Goal: Information Seeking & Learning: Check status

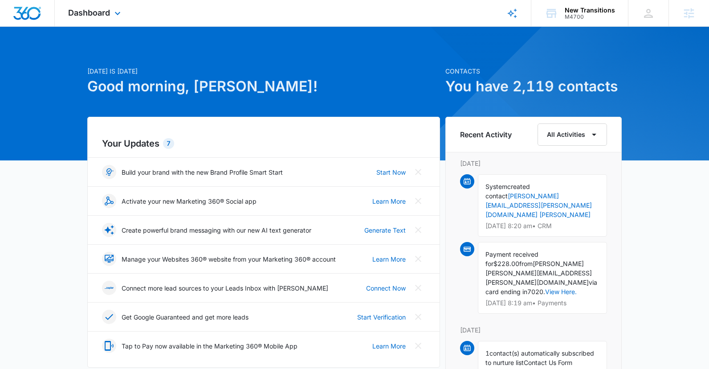
click at [111, 12] on div "Dashboard Apps Reputation Websites Forms CRM Email Social Shop Payments POS Con…" at bounding box center [95, 13] width 81 height 26
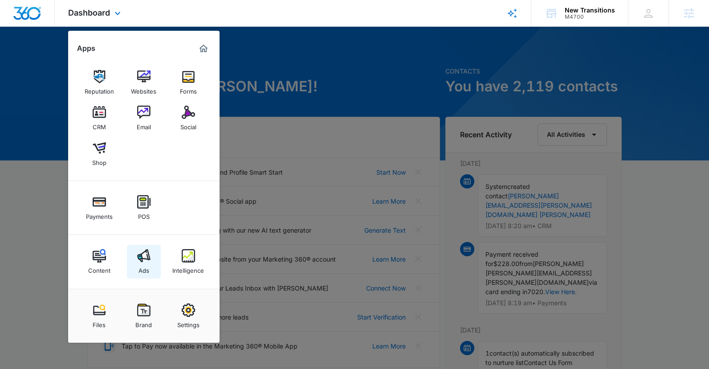
click at [150, 255] on link "Ads" at bounding box center [144, 261] width 34 height 34
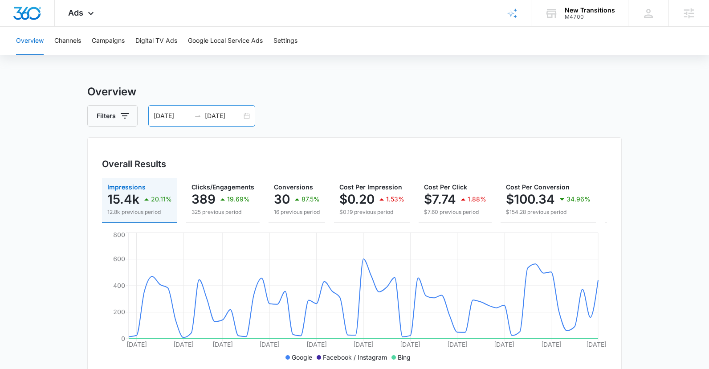
click at [231, 113] on input "08/27/2025" at bounding box center [223, 116] width 37 height 10
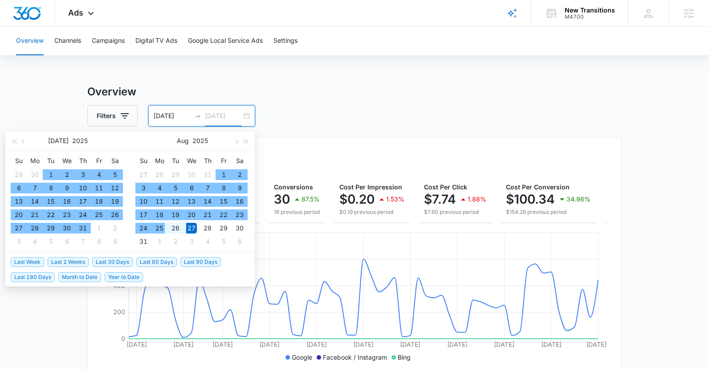
type input "08/27/2025"
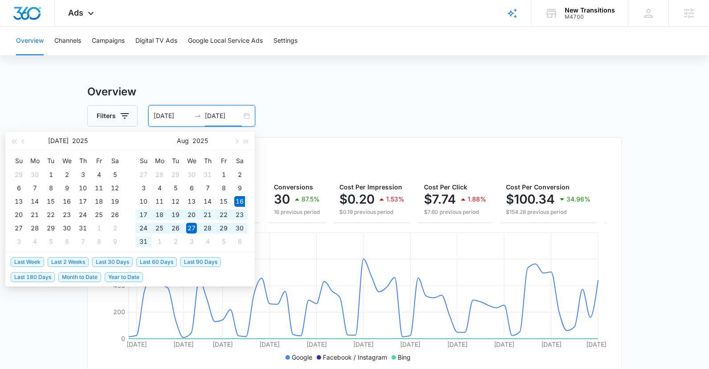
click at [103, 263] on span "Last 30 Days" at bounding box center [112, 262] width 41 height 10
type input "08/16/2025"
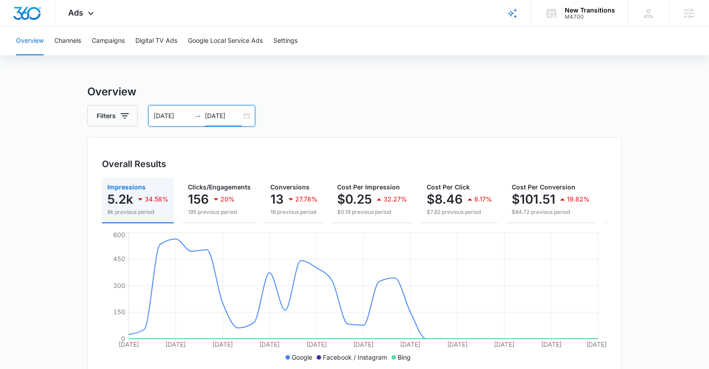
click at [210, 117] on input "09/15/2025" at bounding box center [223, 116] width 37 height 10
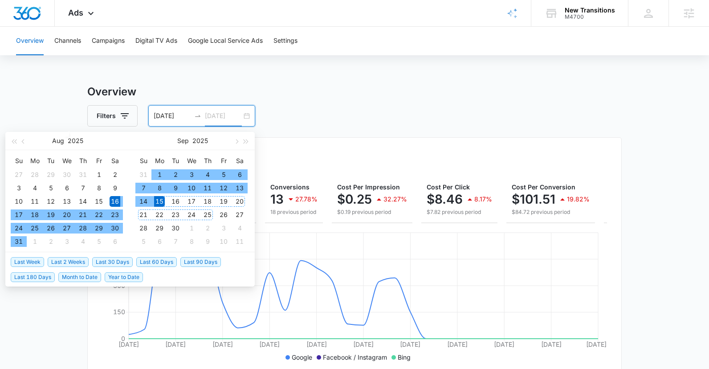
type input "09/15/2025"
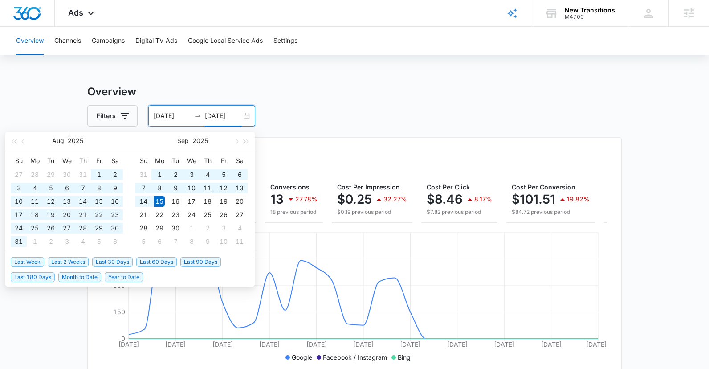
click at [210, 264] on span "Last 90 Days" at bounding box center [200, 262] width 41 height 10
type input "06/17/2025"
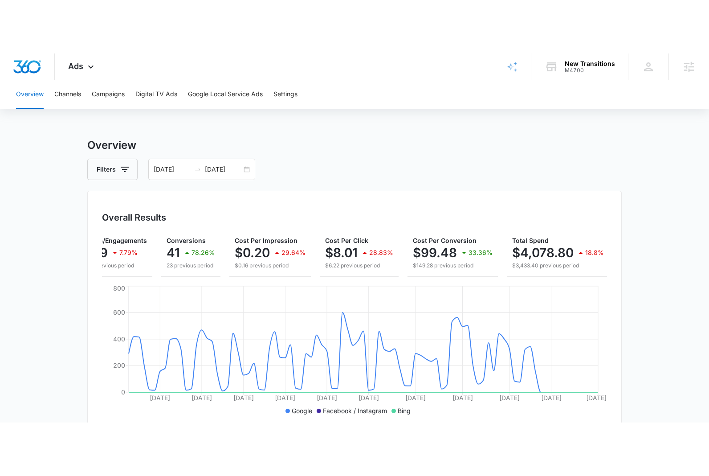
scroll to position [0, 110]
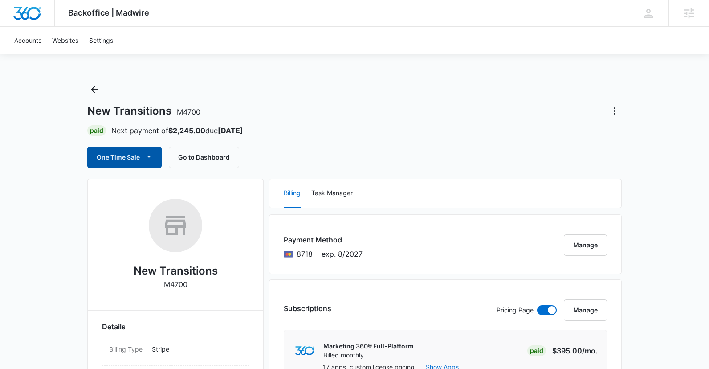
click at [102, 151] on button "One Time Sale" at bounding box center [124, 156] width 74 height 21
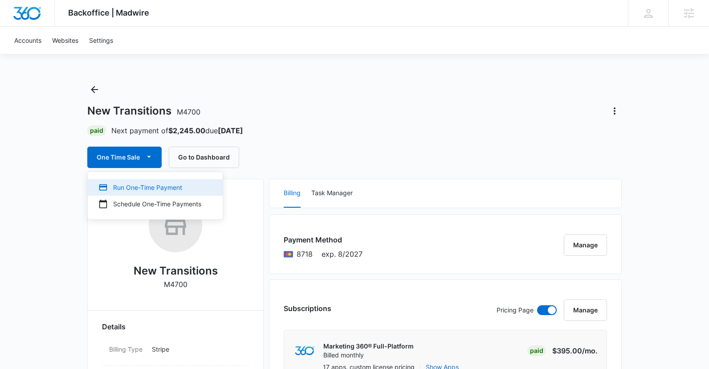
click at [117, 191] on div "Run One-Time Payment" at bounding box center [149, 187] width 103 height 9
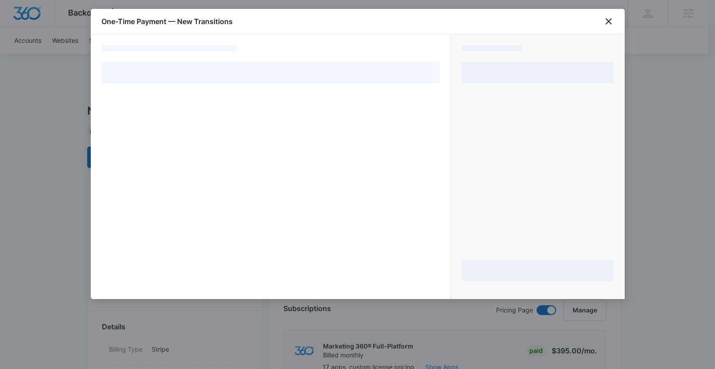
select select "pm_1Mqfv9A4n8RTgNjUTNZetbUx"
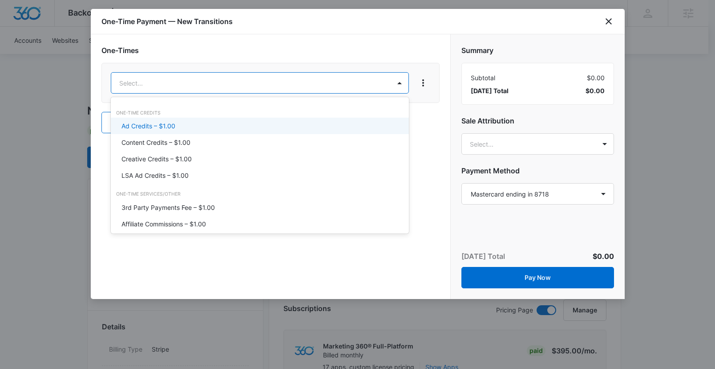
click at [160, 127] on p "Ad Credits – $1.00" at bounding box center [149, 125] width 54 height 9
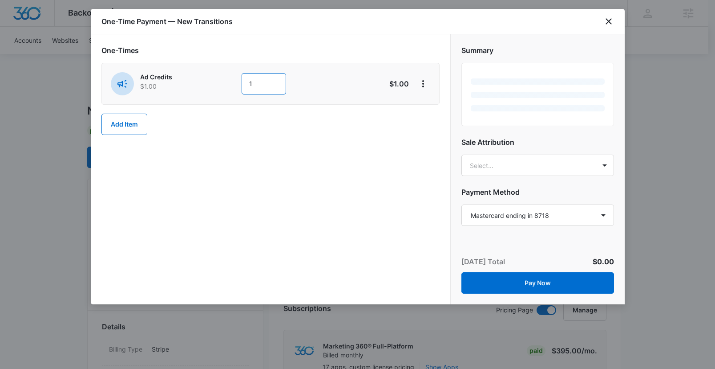
drag, startPoint x: 261, startPoint y: 85, endPoint x: 203, endPoint y: 82, distance: 58.4
click at [203, 82] on div "Ad Credits $1.00 1" at bounding box center [239, 83] width 256 height 23
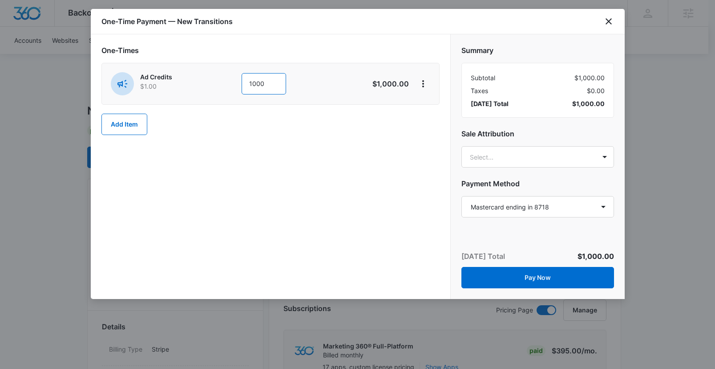
type input "1000"
click at [329, 230] on div "One-Times Ad Credits $1.00 1000 $1,000.00 Add Item" at bounding box center [271, 166] width 360 height 264
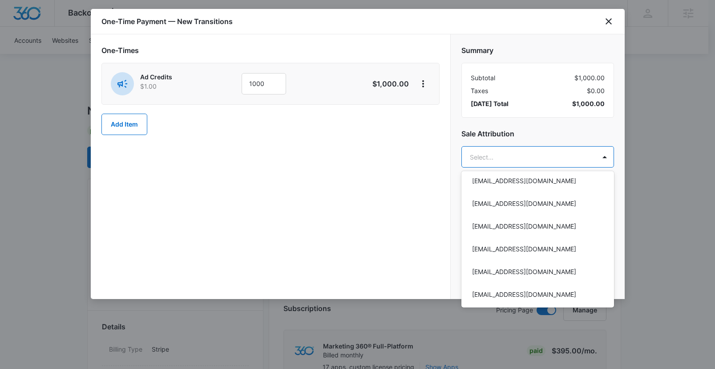
scroll to position [41, 0]
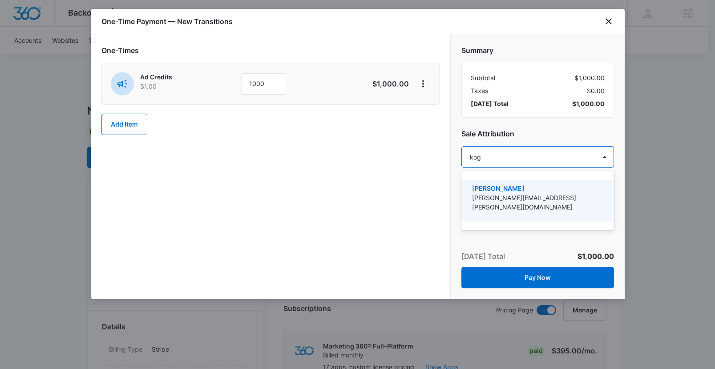
type input "[PERSON_NAME]"
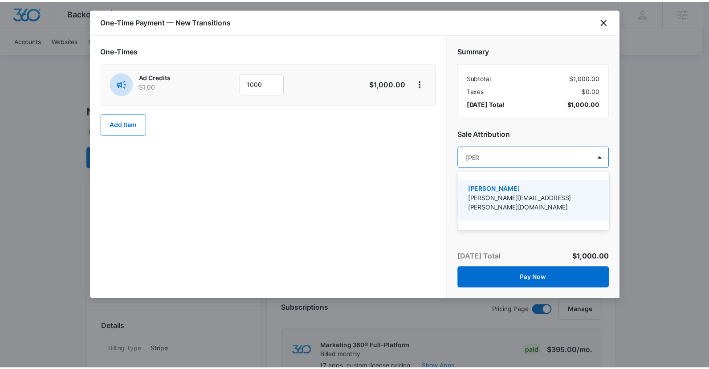
scroll to position [0, 0]
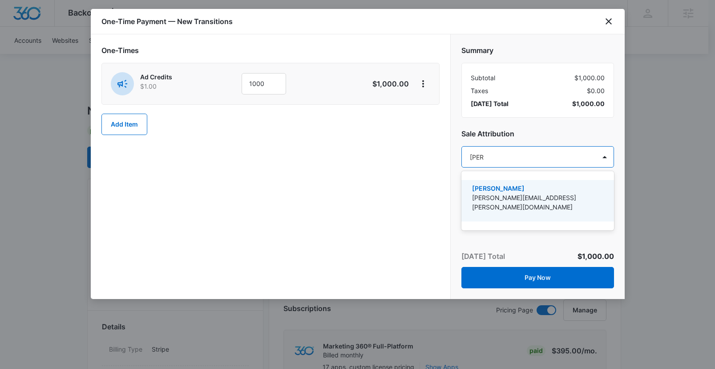
click at [551, 187] on p "[PERSON_NAME]" at bounding box center [537, 187] width 130 height 9
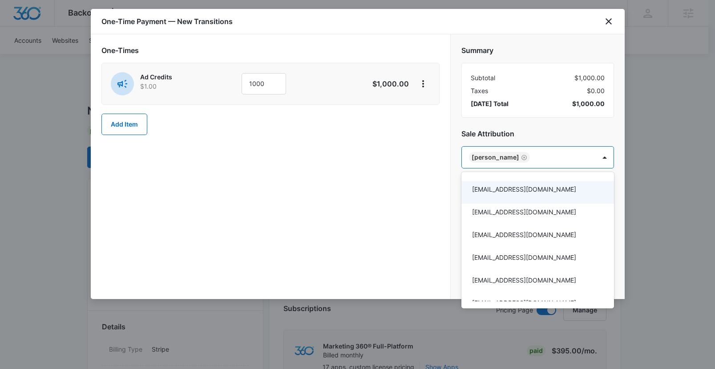
click at [345, 245] on div at bounding box center [357, 184] width 715 height 369
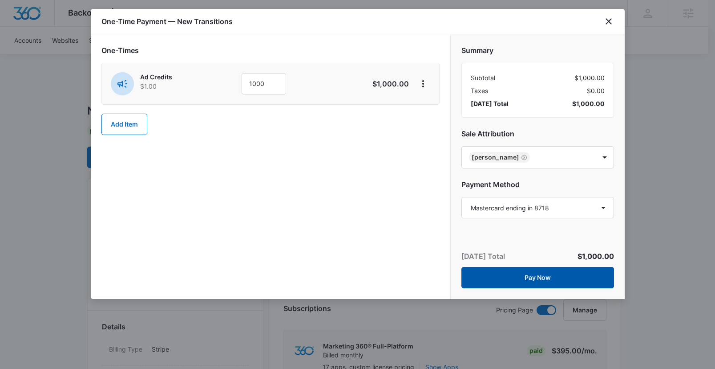
click at [519, 275] on button "Pay Now" at bounding box center [538, 277] width 153 height 21
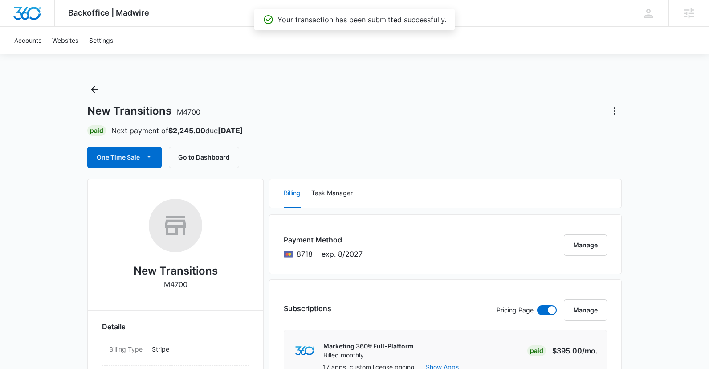
click at [338, 92] on div "New Transitions M4700 Paid Next payment of $2,245.00 due [DATE] One Time Sale G…" at bounding box center [354, 124] width 534 height 85
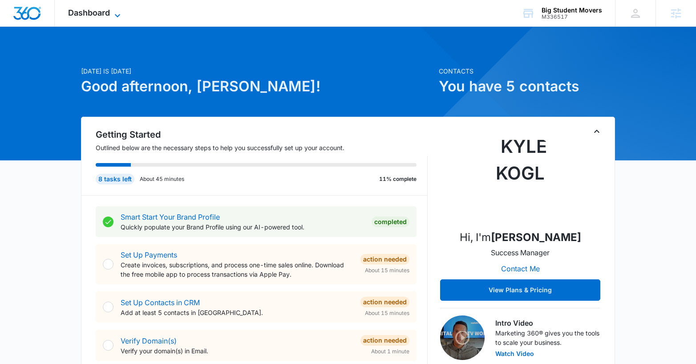
click at [89, 15] on span "Dashboard" at bounding box center [89, 12] width 42 height 9
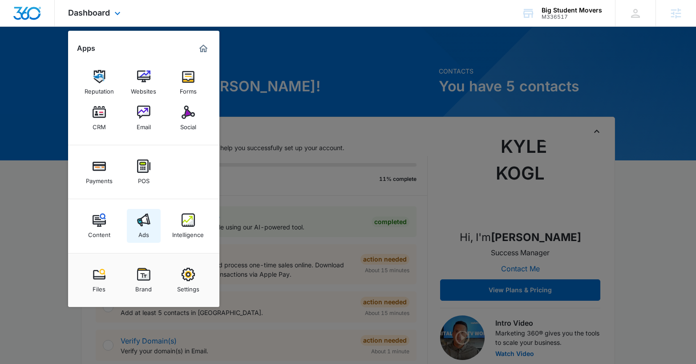
click at [140, 226] on img at bounding box center [143, 219] width 13 height 13
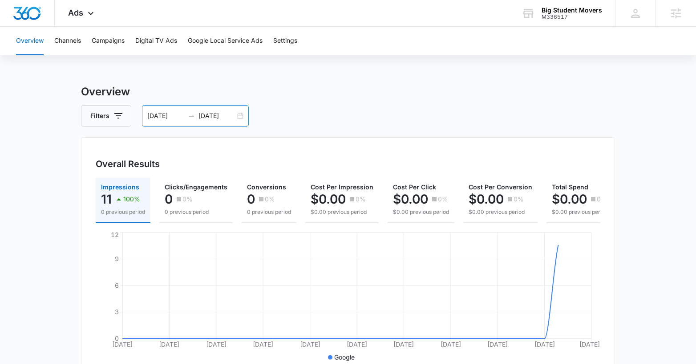
click at [199, 112] on input "09/14/2025" at bounding box center [217, 116] width 37 height 10
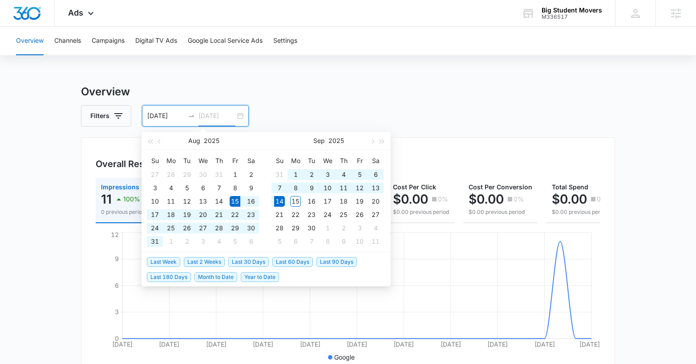
type input "09/14/2025"
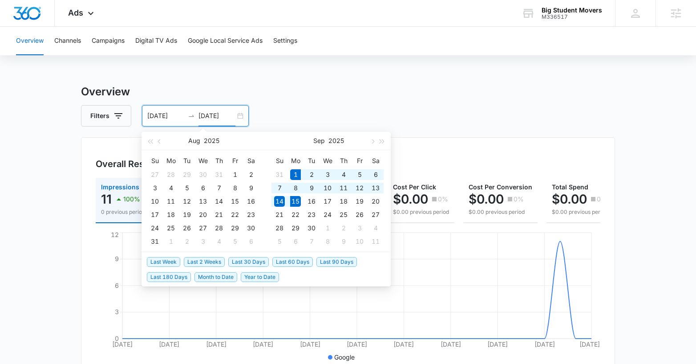
click at [151, 261] on span "Last Week" at bounding box center [163, 262] width 33 height 10
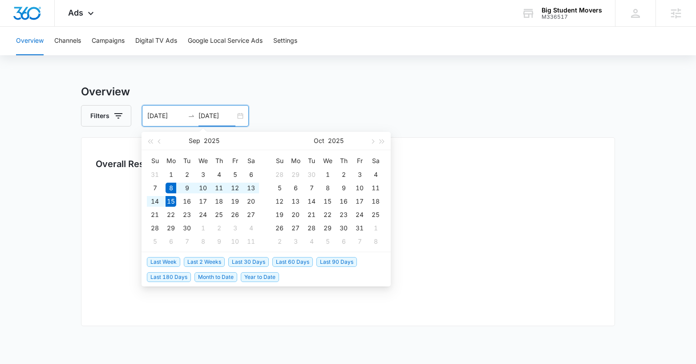
type input "09/08/2025"
type input "09/15/2025"
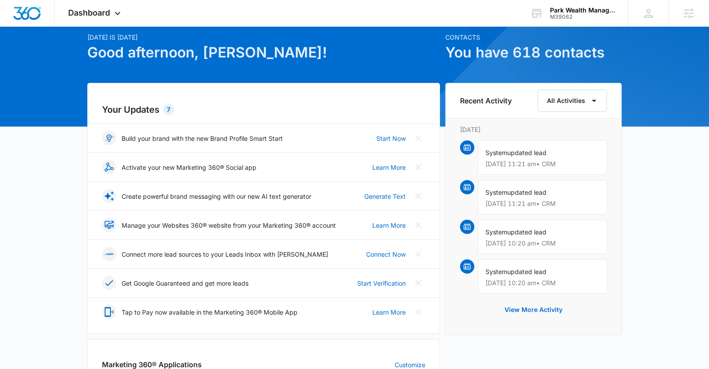
scroll to position [195, 0]
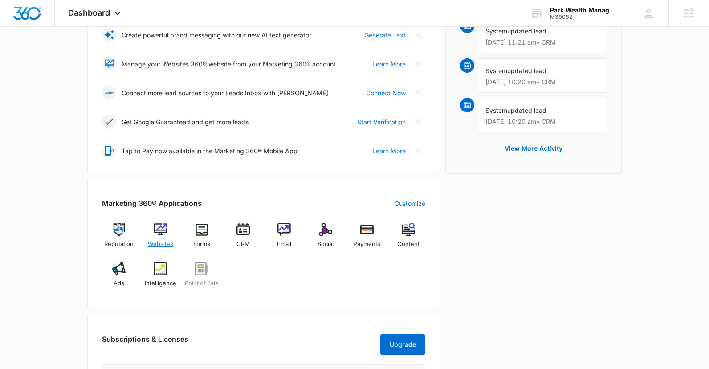
click at [162, 232] on img at bounding box center [160, 229] width 13 height 13
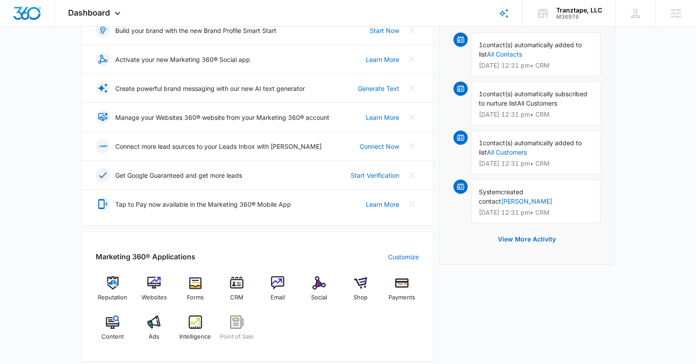
scroll to position [159, 0]
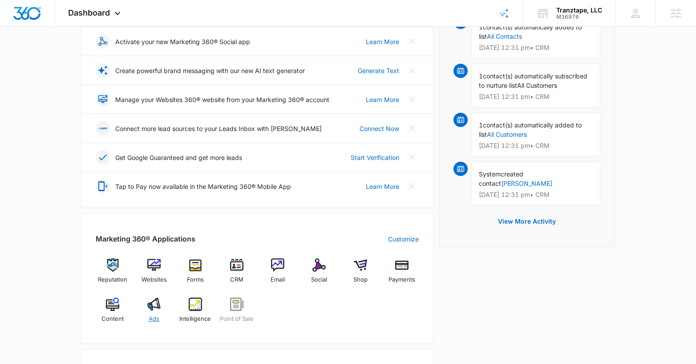
click at [151, 304] on img at bounding box center [153, 303] width 13 height 13
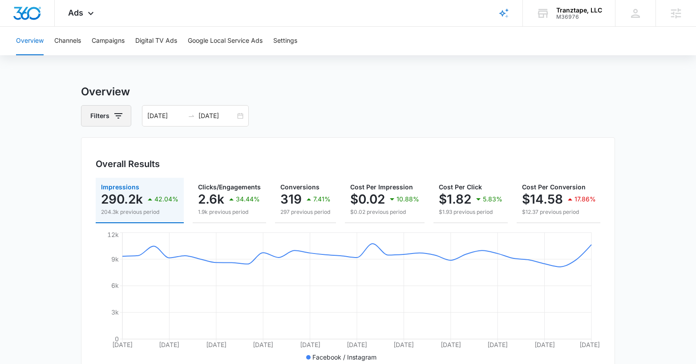
click at [120, 121] on icon "button" at bounding box center [118, 115] width 11 height 11
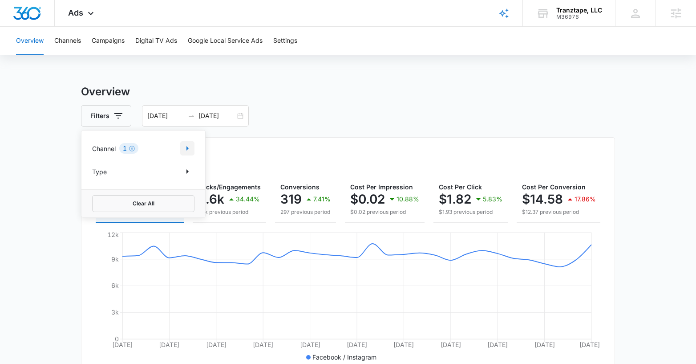
click at [187, 147] on icon "Show Channel filters" at bounding box center [188, 148] width 2 height 4
click at [118, 176] on label "Google" at bounding box center [143, 177] width 102 height 9
click at [93, 178] on input "Google" at bounding box center [92, 178] width 0 height 0
checkbox input "true"
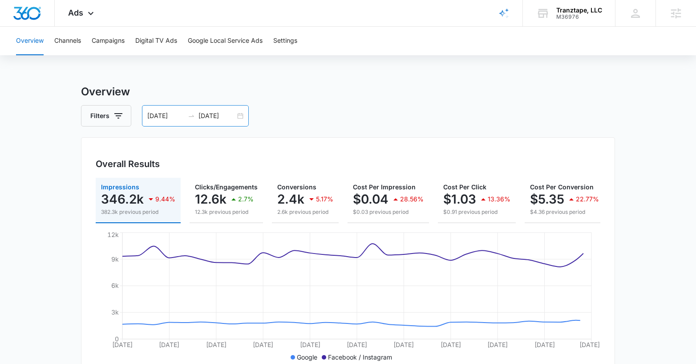
click at [226, 114] on input "08/31/2025" at bounding box center [217, 116] width 37 height 10
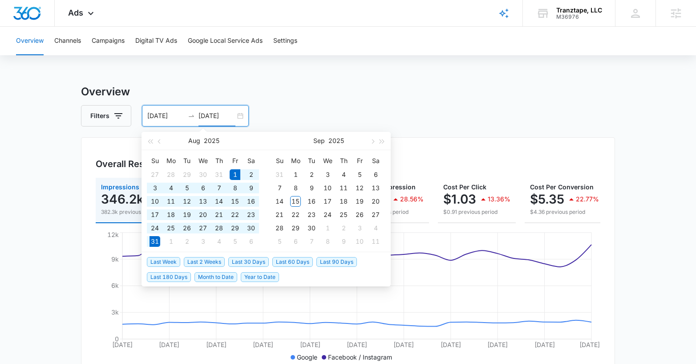
type input "08/31/2025"
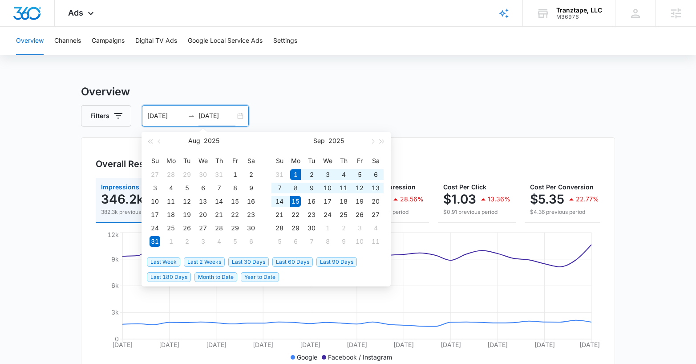
click at [206, 263] on span "Last 2 Weeks" at bounding box center [204, 262] width 41 height 10
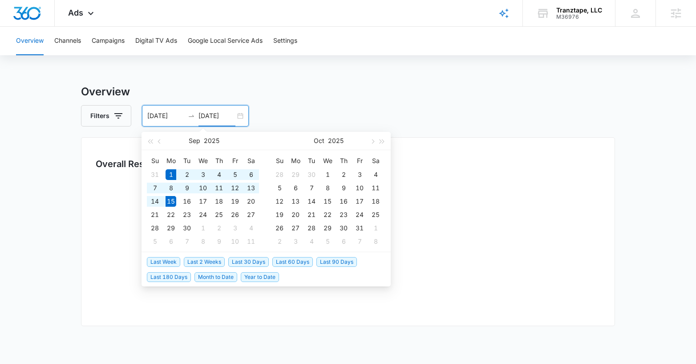
type input "09/01/2025"
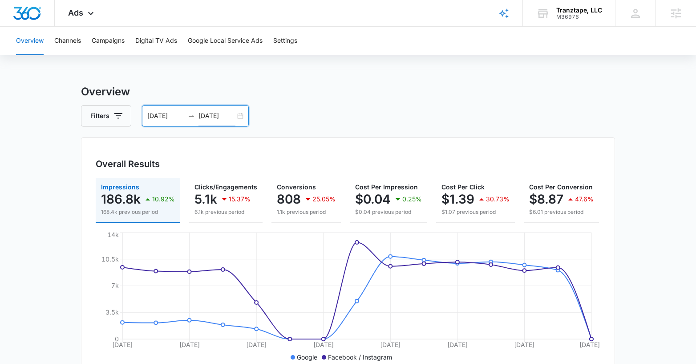
click at [218, 115] on input "09/15/2025" at bounding box center [217, 116] width 37 height 10
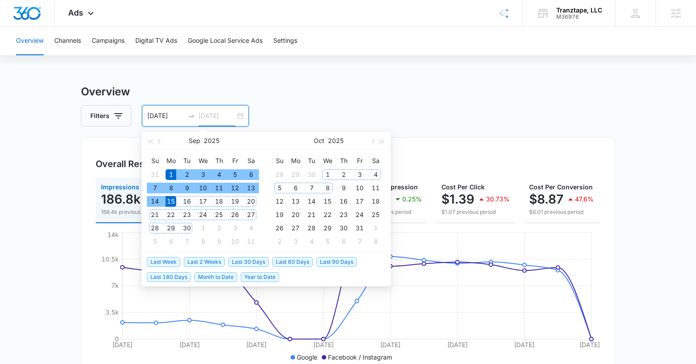
type input "09/15/2025"
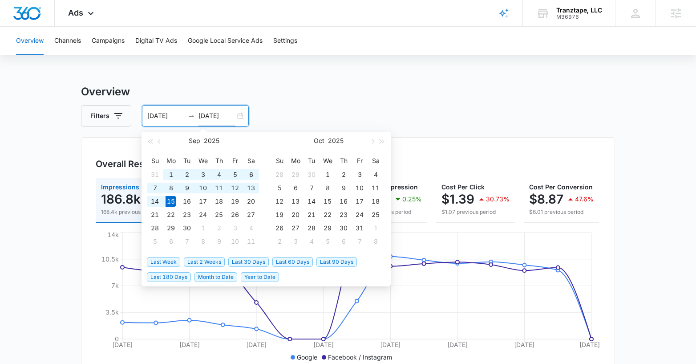
click at [252, 260] on span "Last 30 Days" at bounding box center [248, 262] width 41 height 10
type input "08/16/2025"
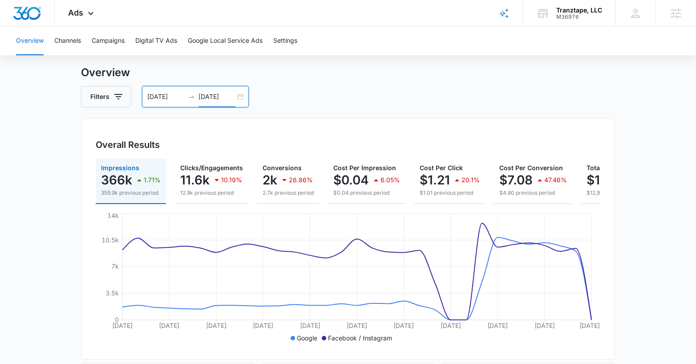
scroll to position [52, 0]
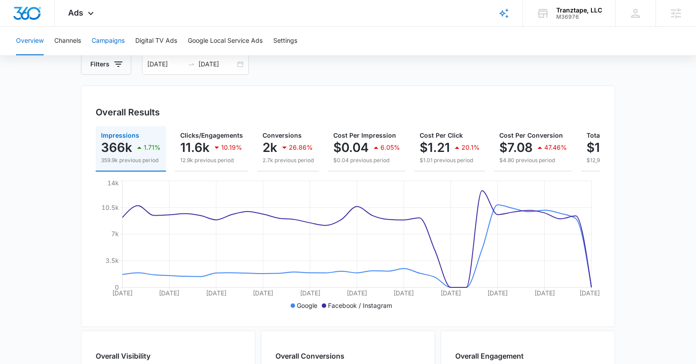
click at [118, 41] on button "Campaigns" at bounding box center [108, 41] width 33 height 28
